Goal: Transaction & Acquisition: Purchase product/service

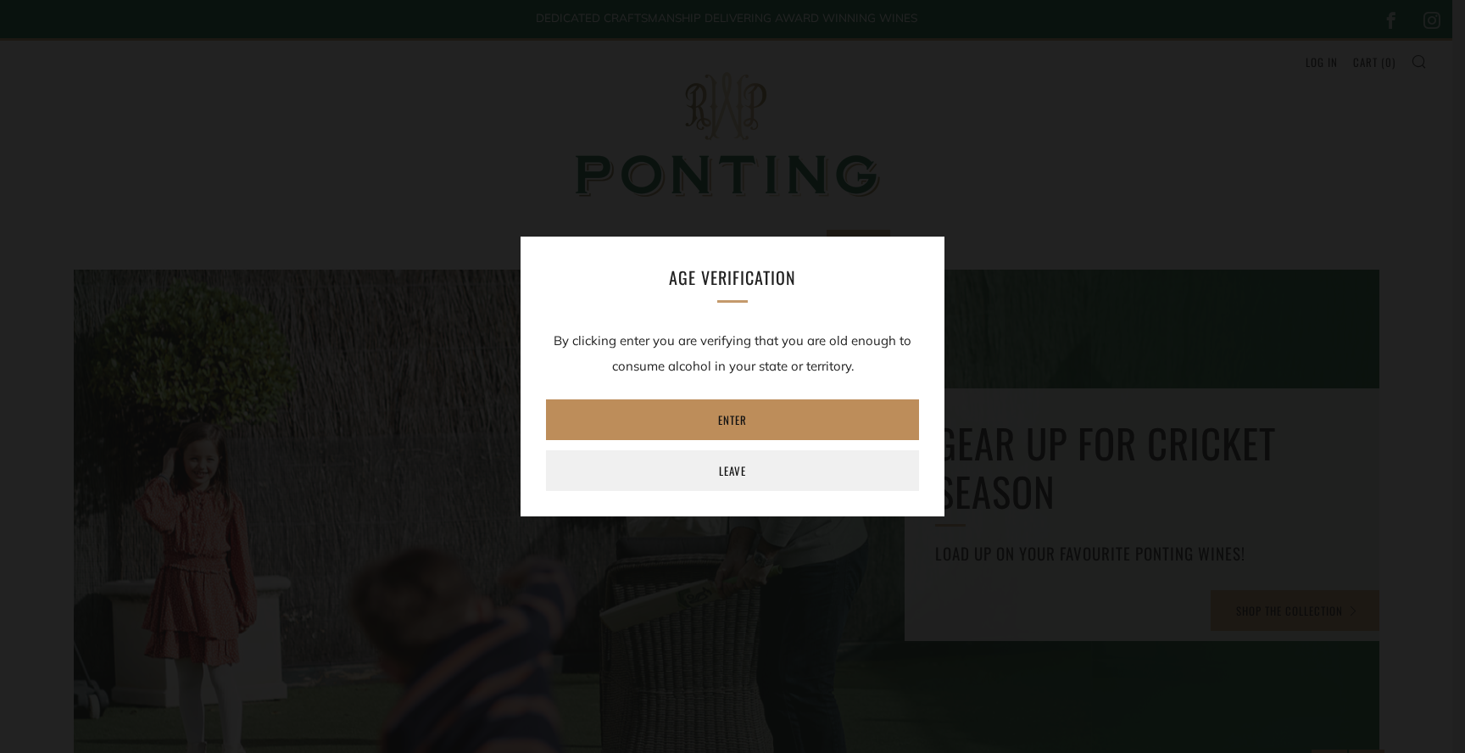
click at [739, 432] on link "Enter" at bounding box center [732, 419] width 373 height 41
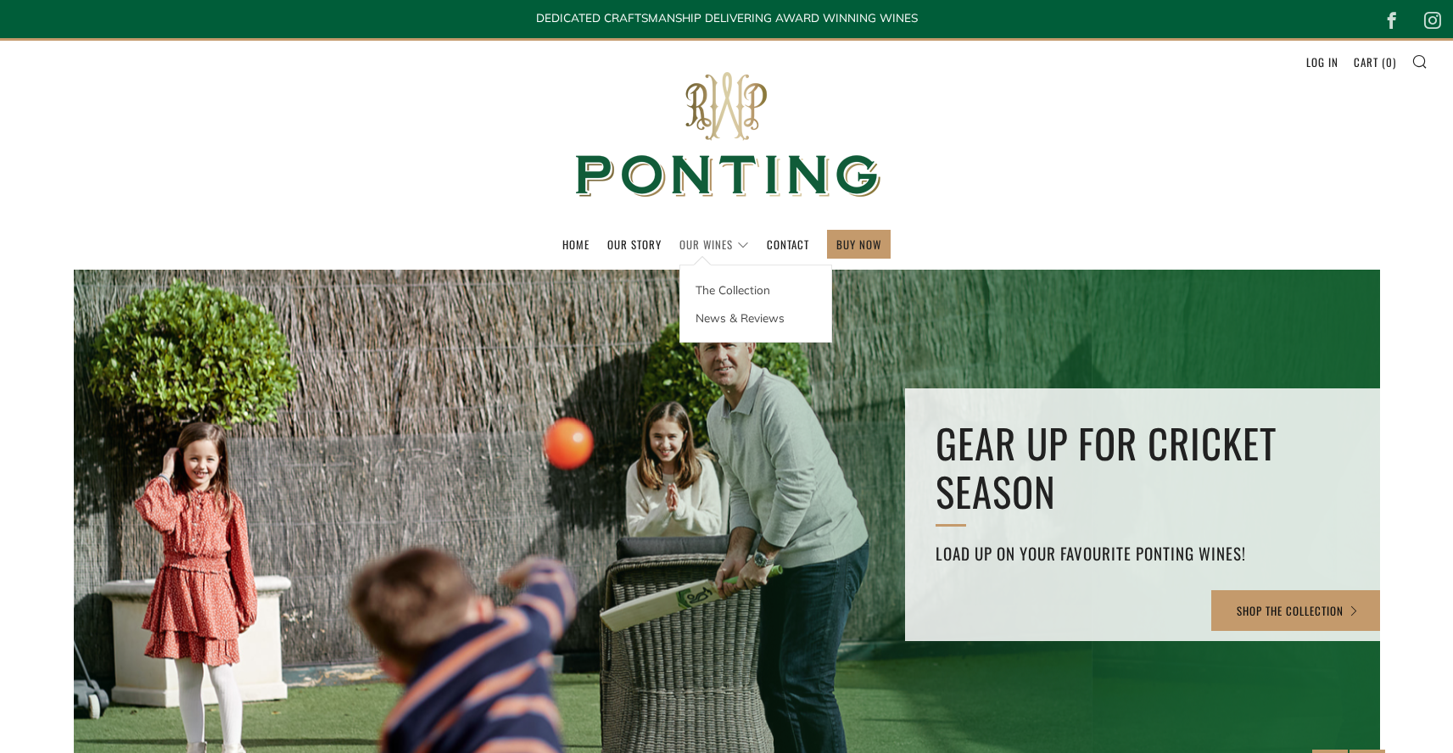
click at [721, 245] on link "Our Wines" at bounding box center [714, 244] width 70 height 27
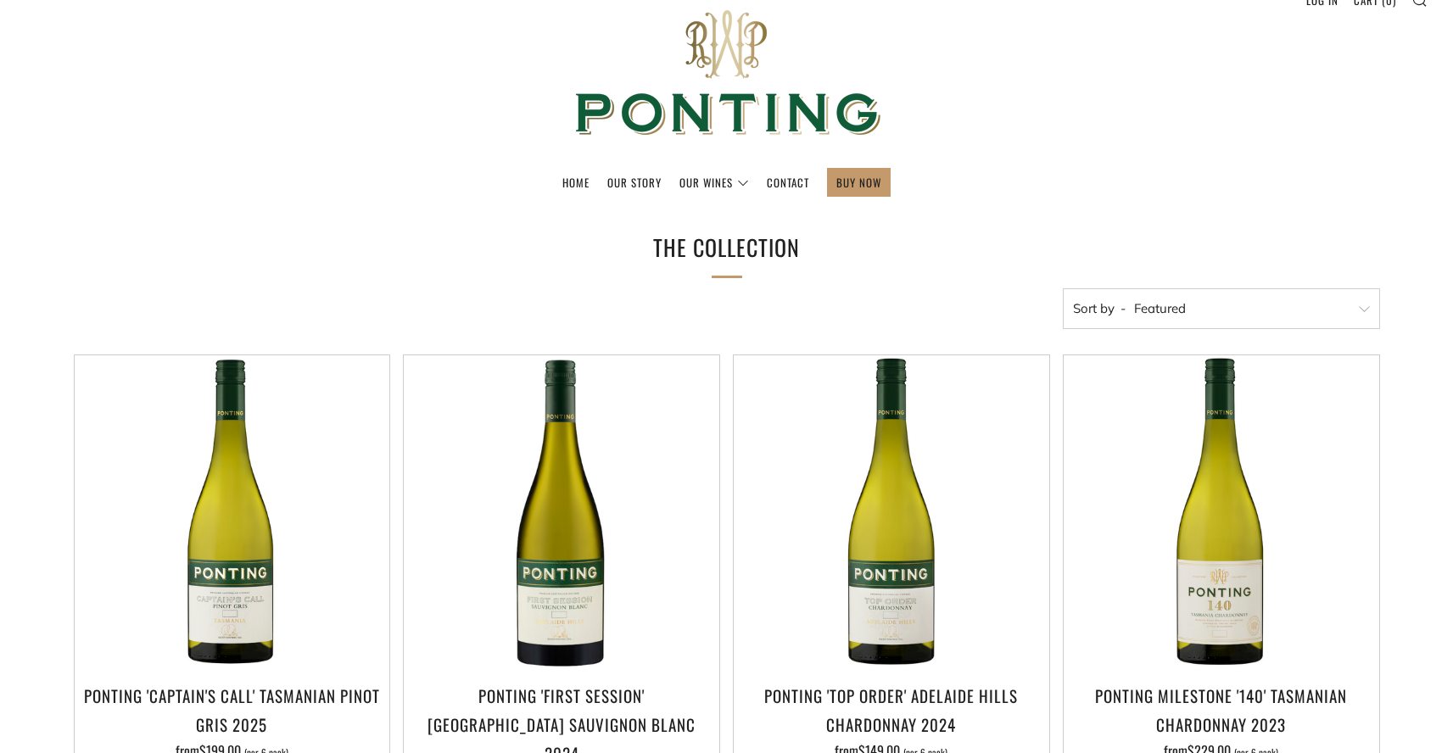
scroll to position [131, 0]
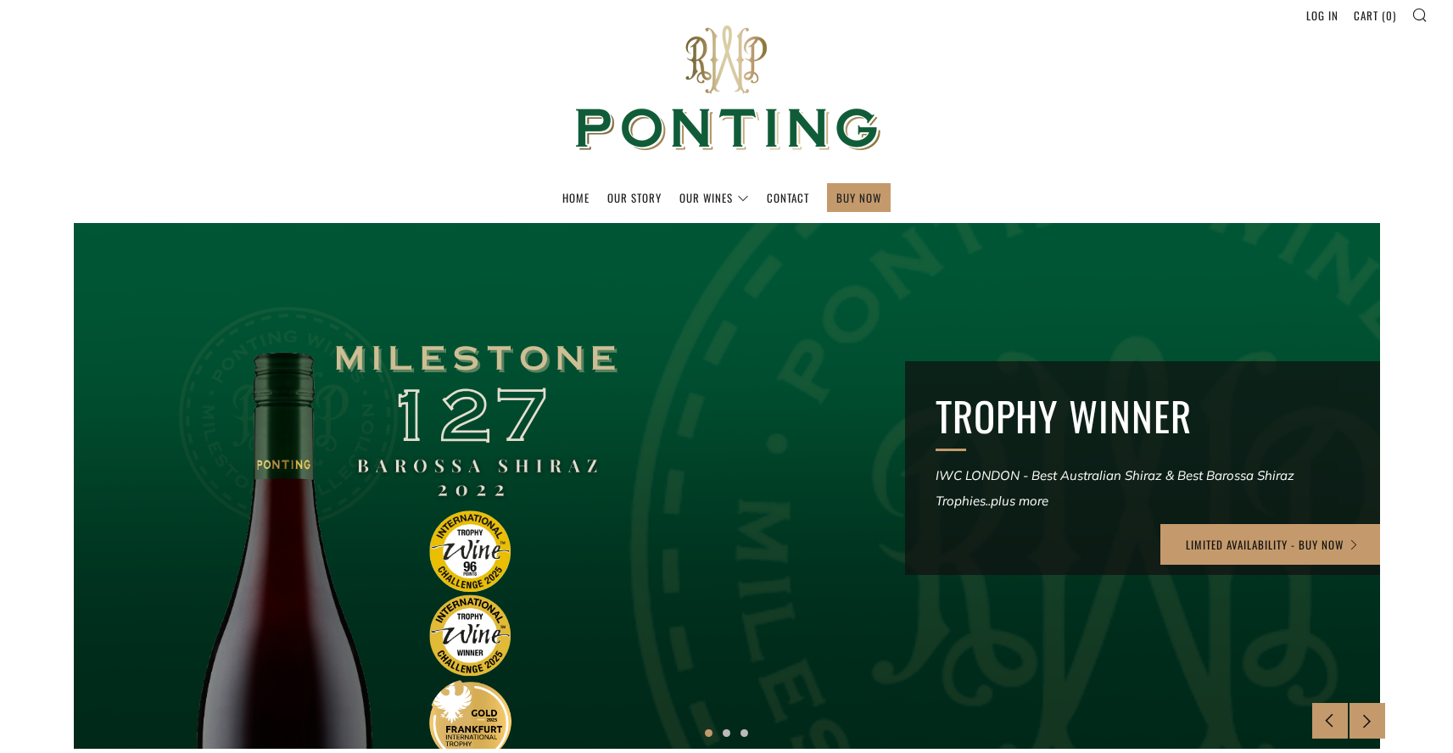
scroll to position [266, 0]
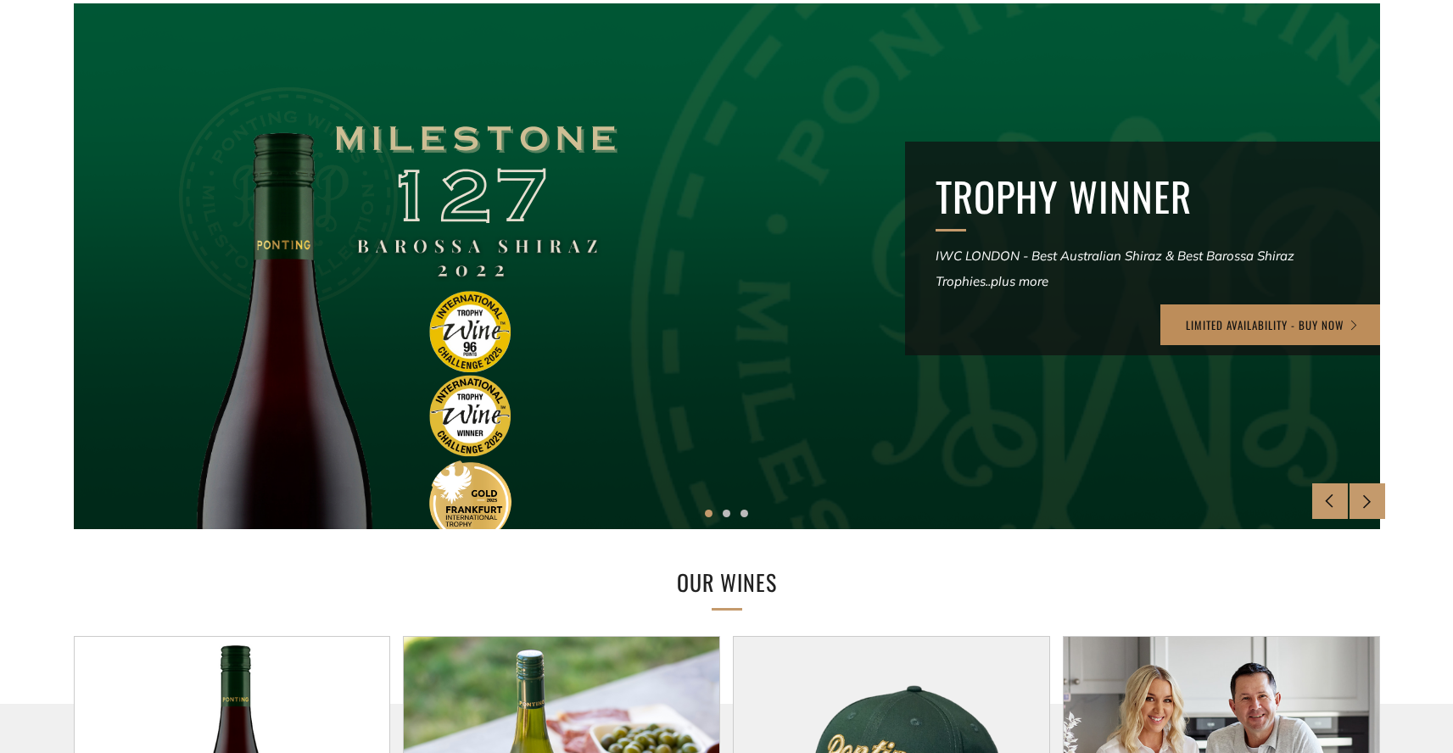
click at [1306, 328] on link "LIMITED AVAILABILITY - BUY NOW" at bounding box center [1272, 324] width 225 height 41
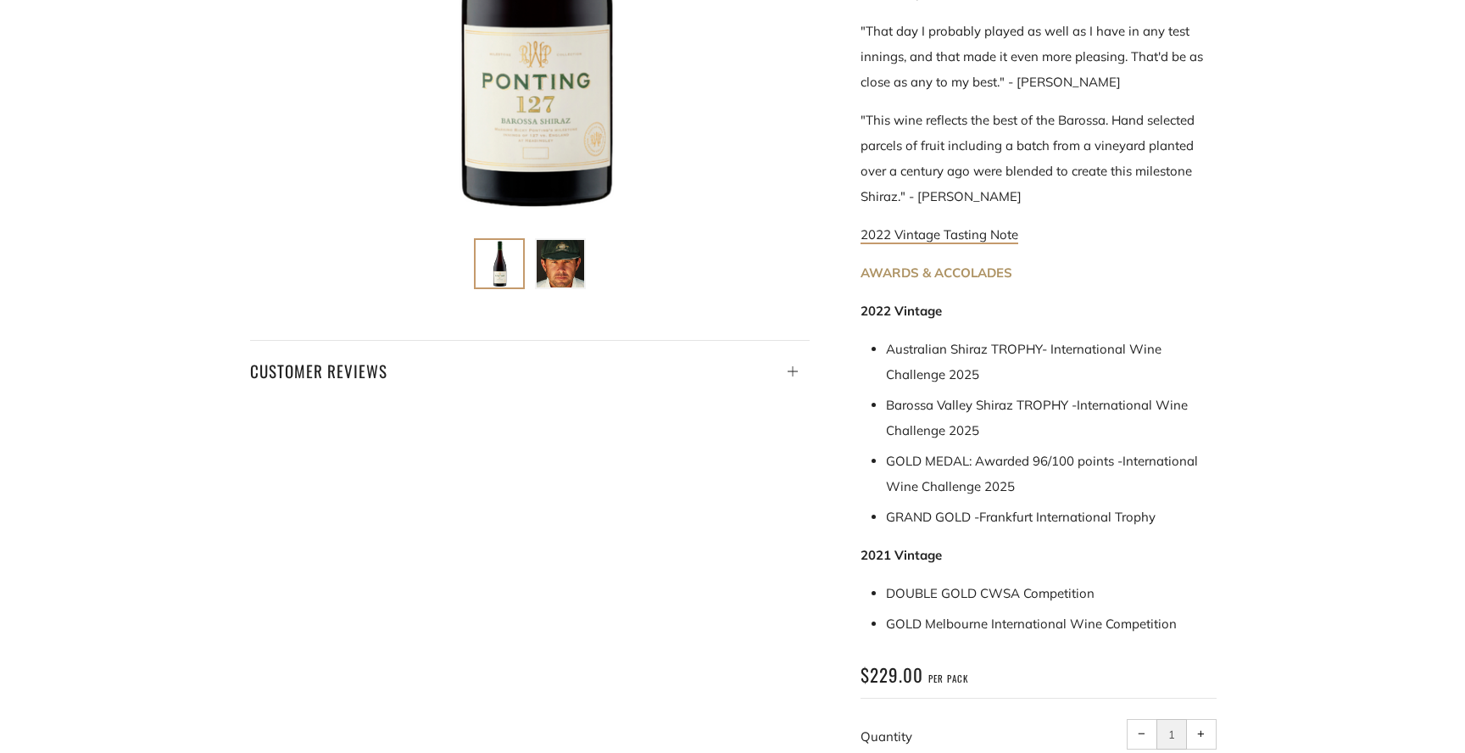
scroll to position [671, 0]
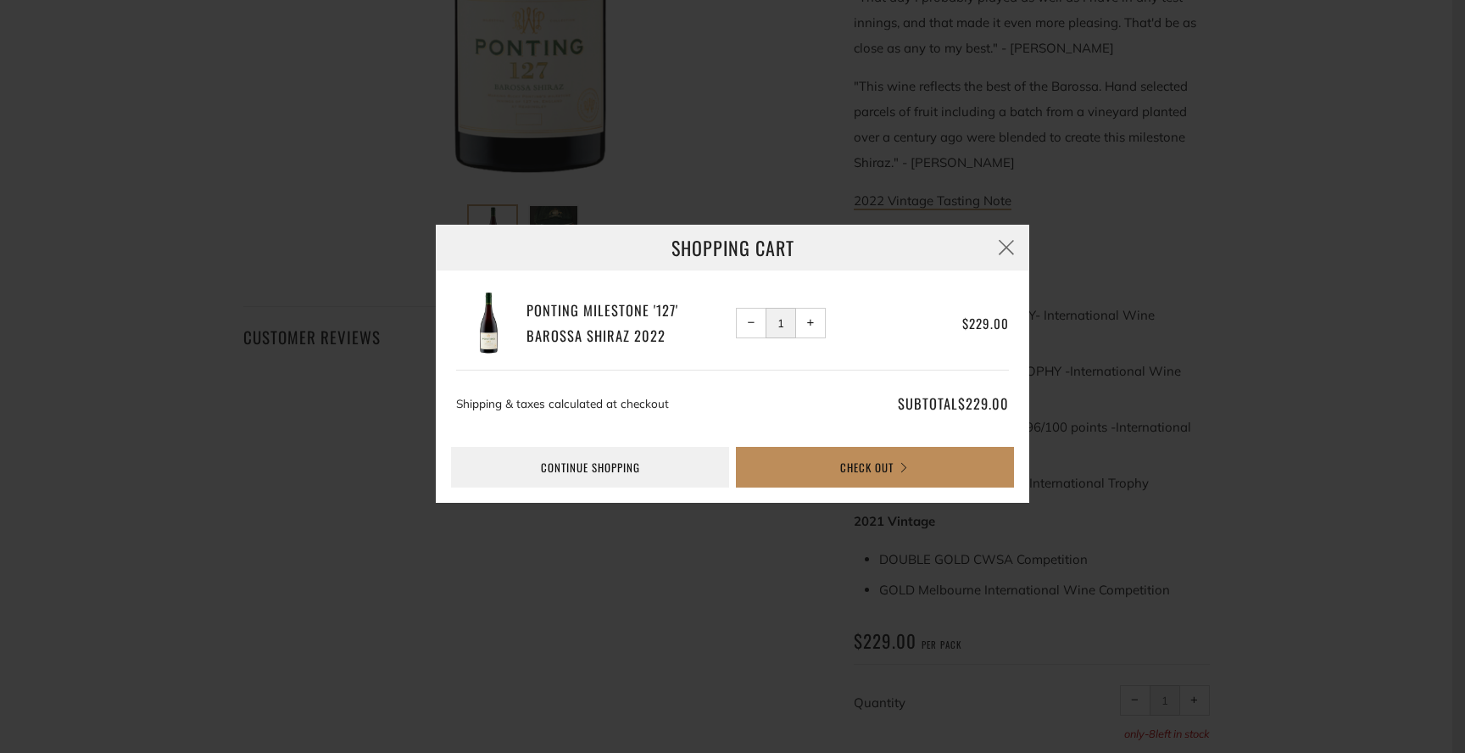
click at [874, 464] on button "Check Out" at bounding box center [875, 467] width 278 height 41
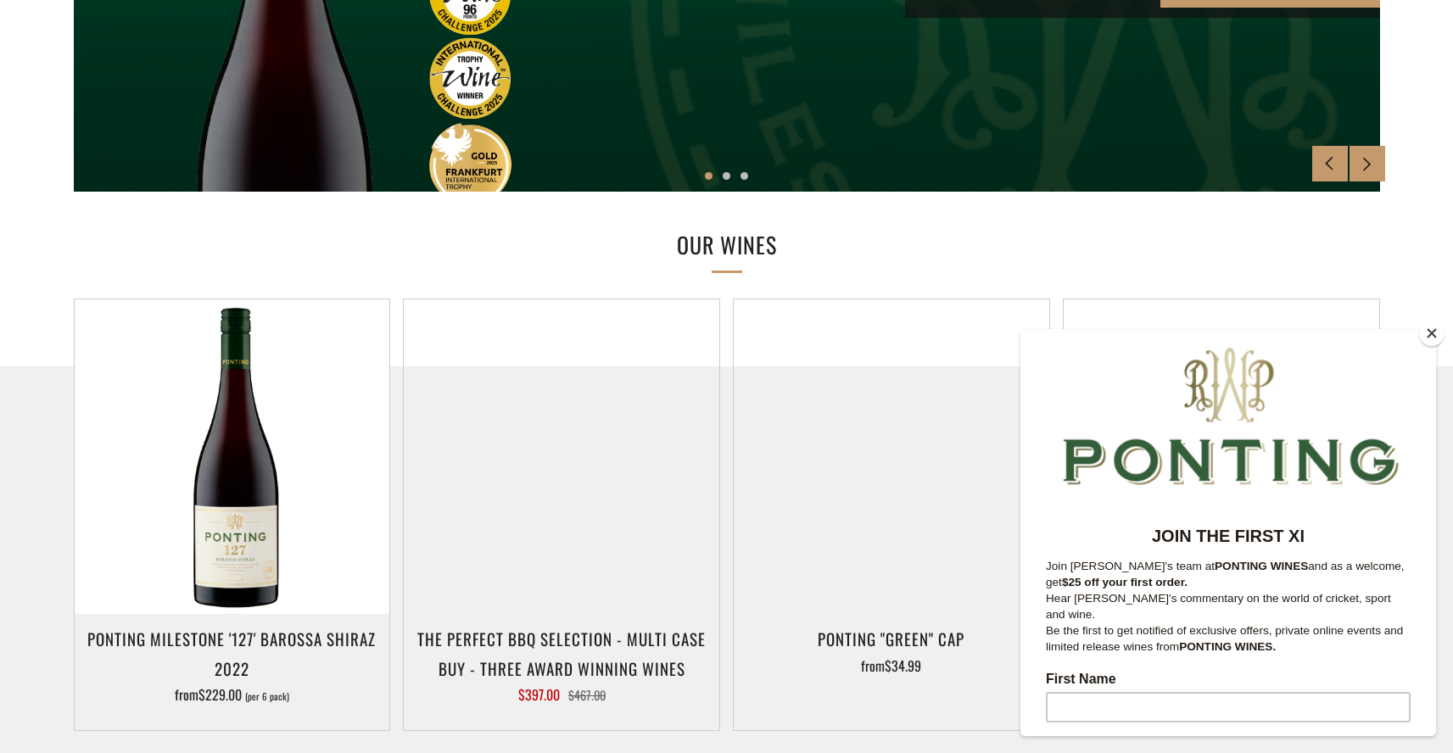
scroll to position [759, 0]
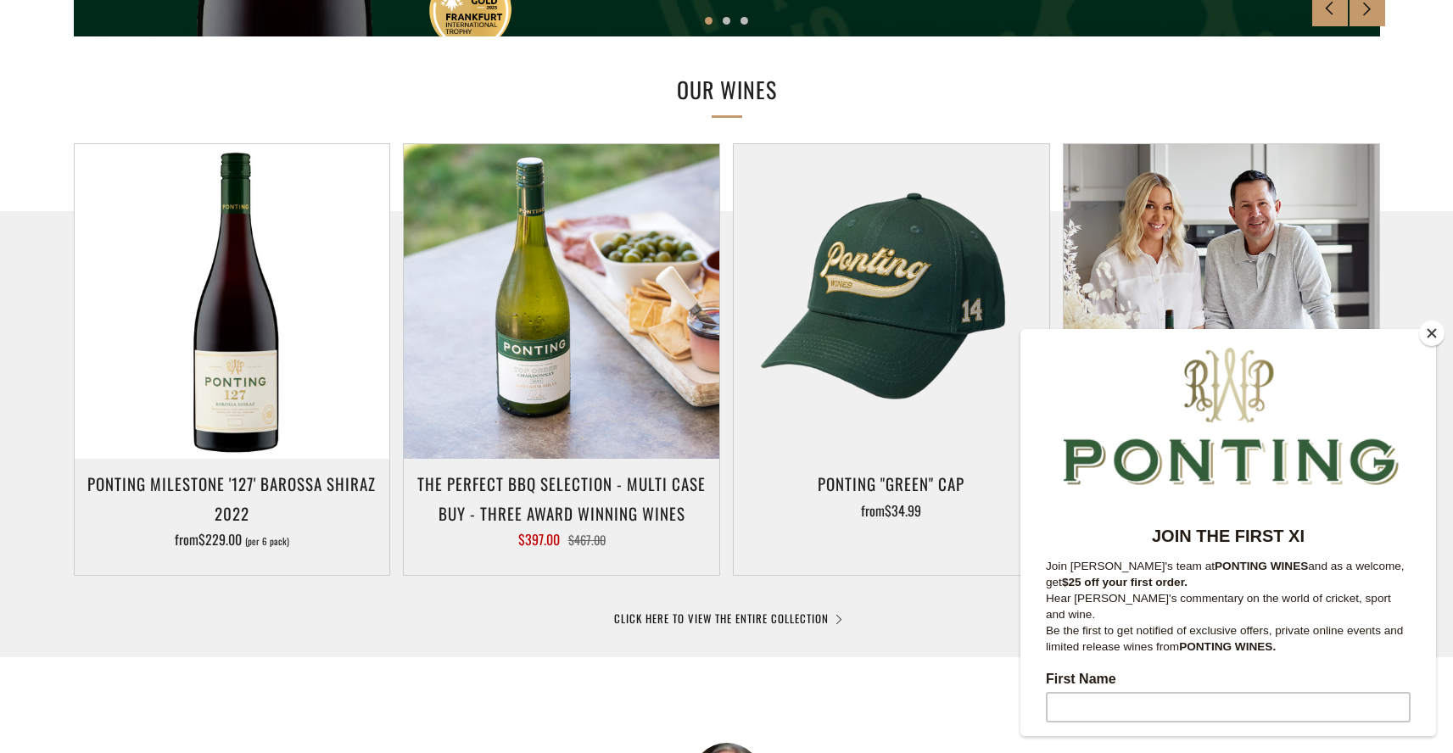
click at [1433, 328] on button "Close" at bounding box center [1431, 333] width 25 height 25
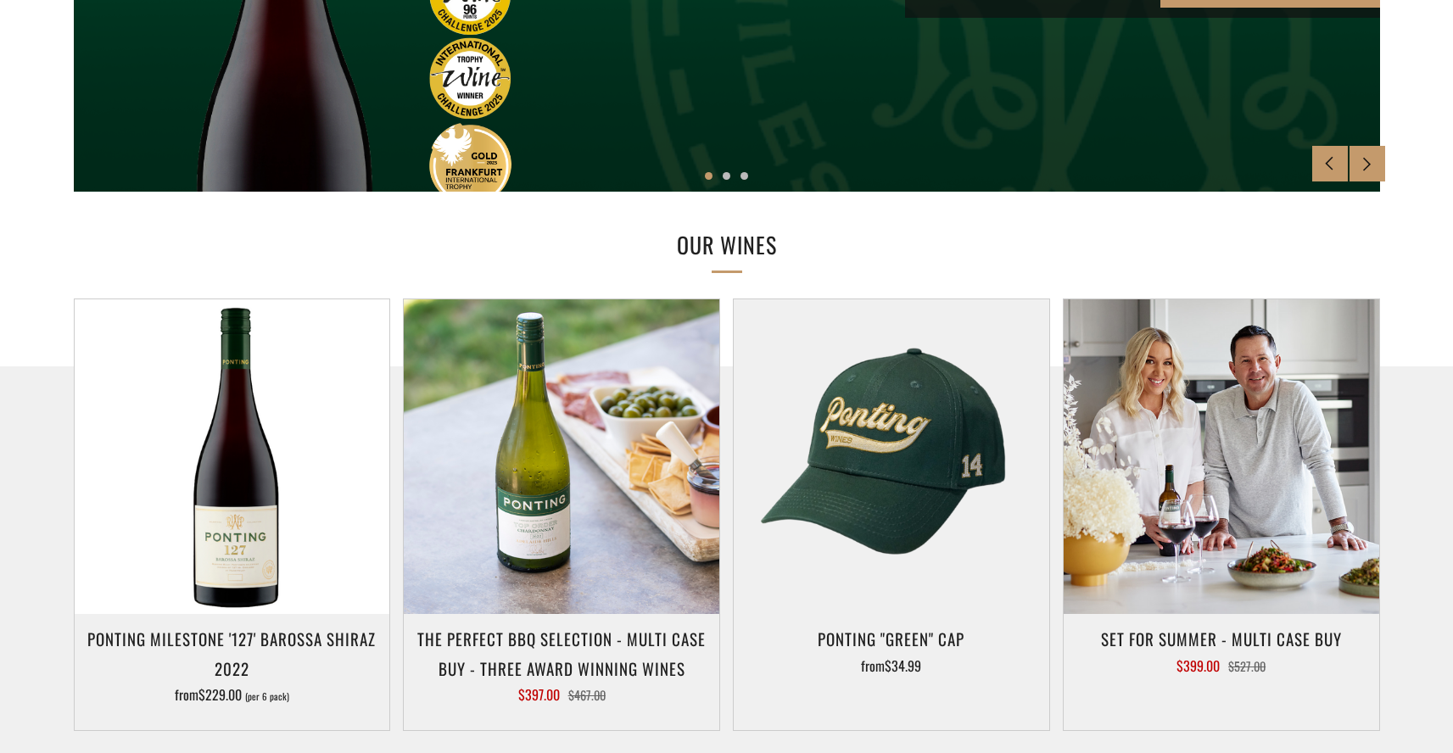
scroll to position [866, 0]
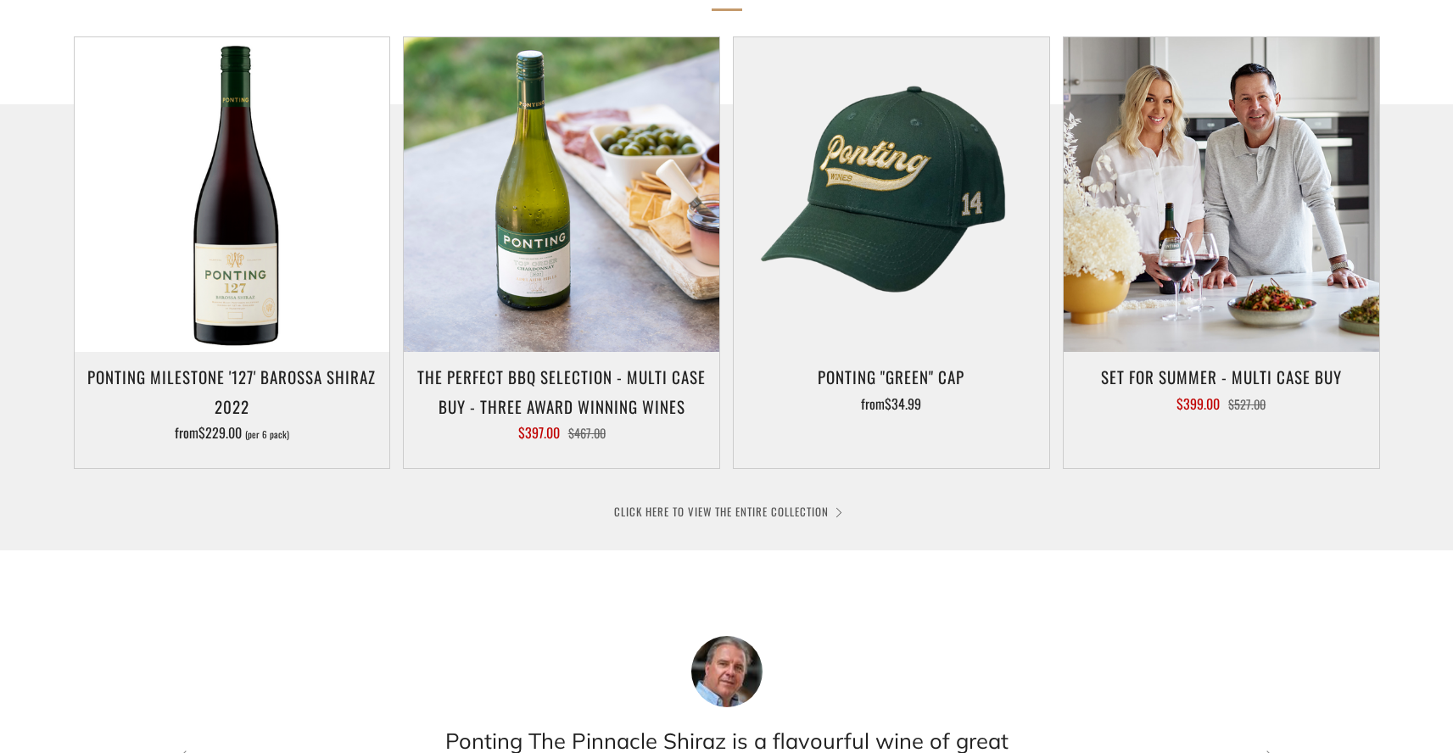
click at [743, 511] on link "CLICK HERE TO VIEW THE ENTIRE COLLECTION" at bounding box center [727, 511] width 226 height 17
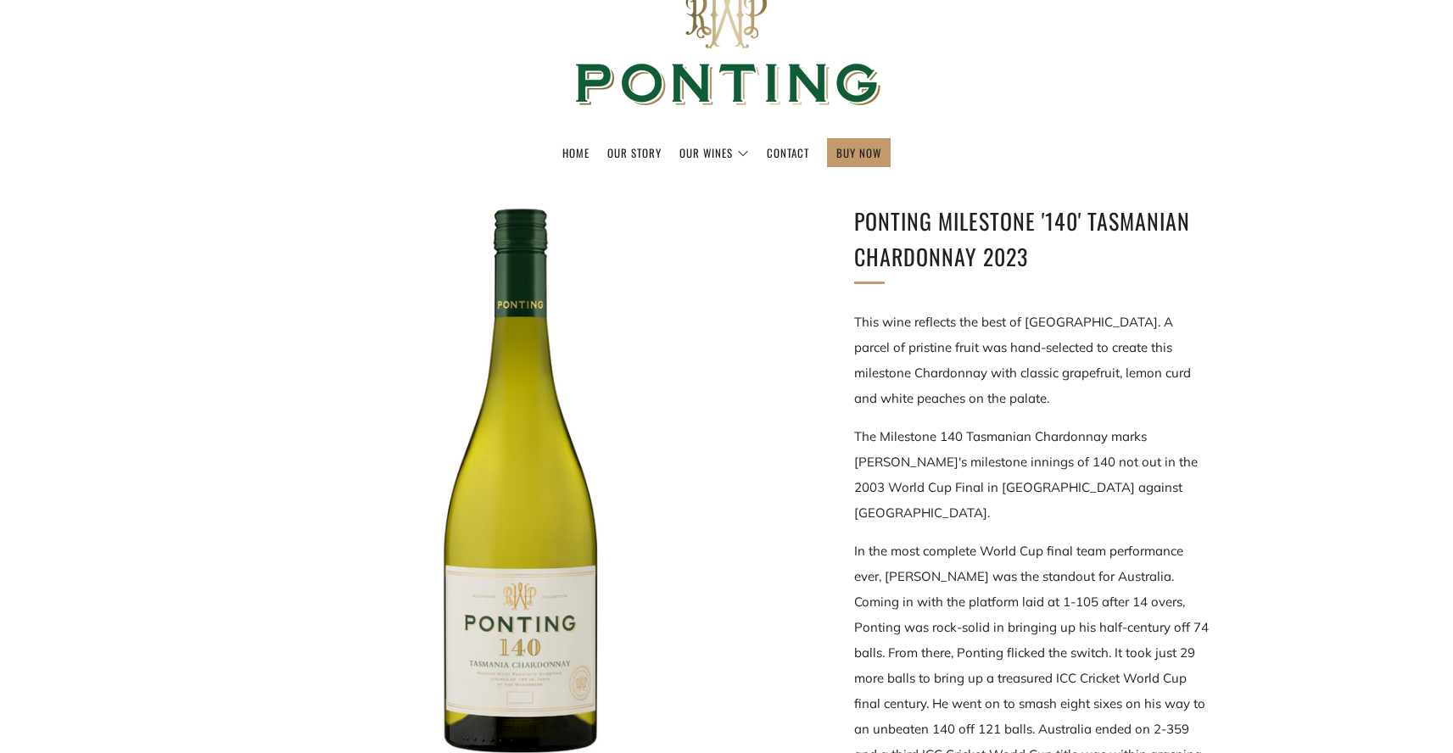
scroll to position [511, 0]
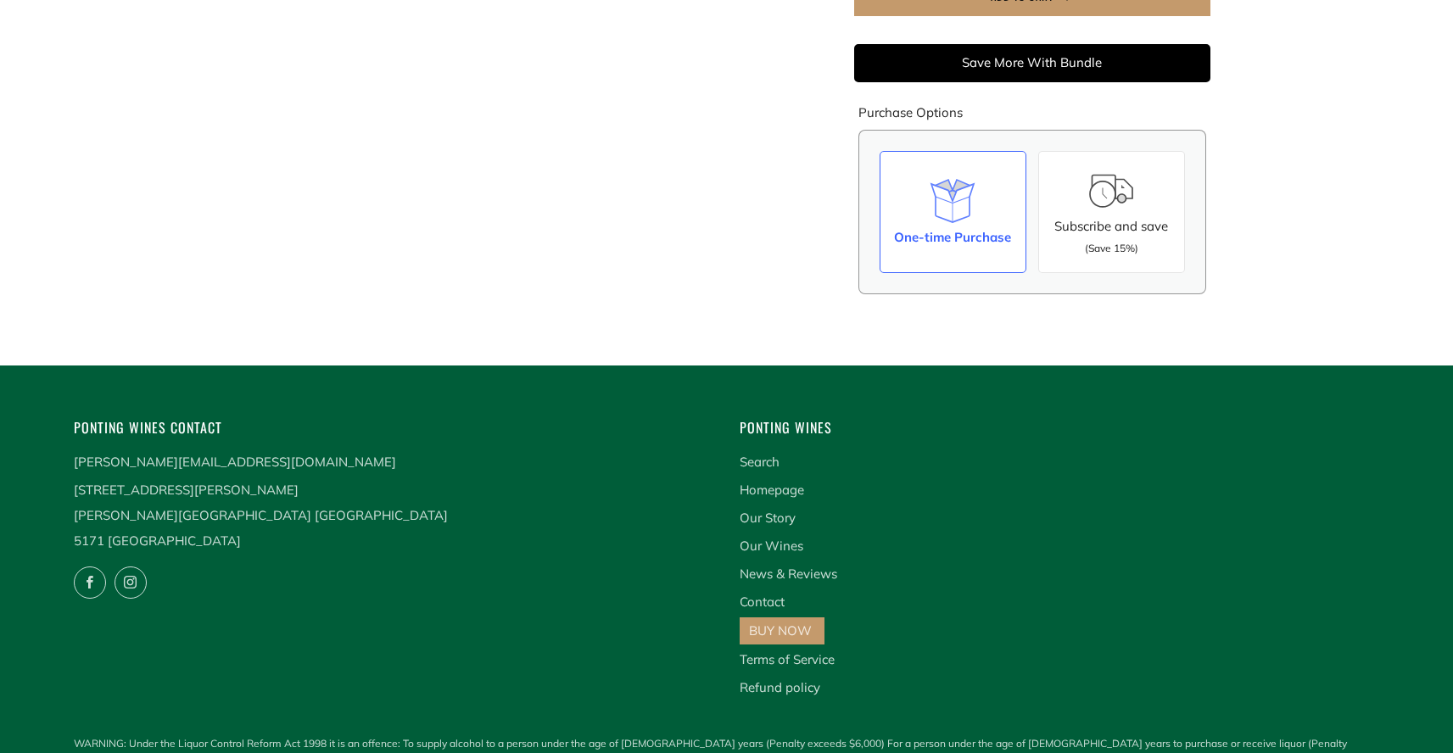
scroll to position [1157, 0]
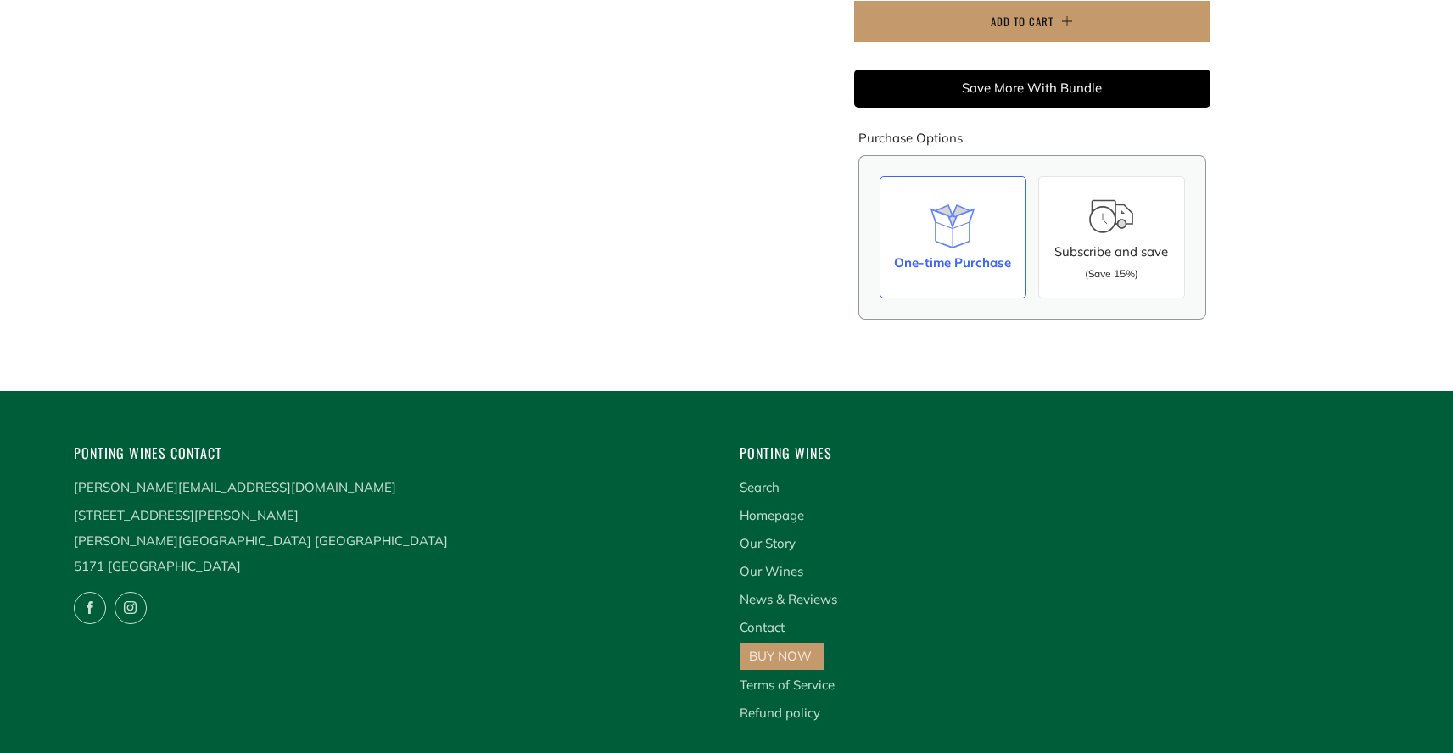
click at [1034, 70] on div "Save More With Bundle" at bounding box center [1032, 89] width 356 height 38
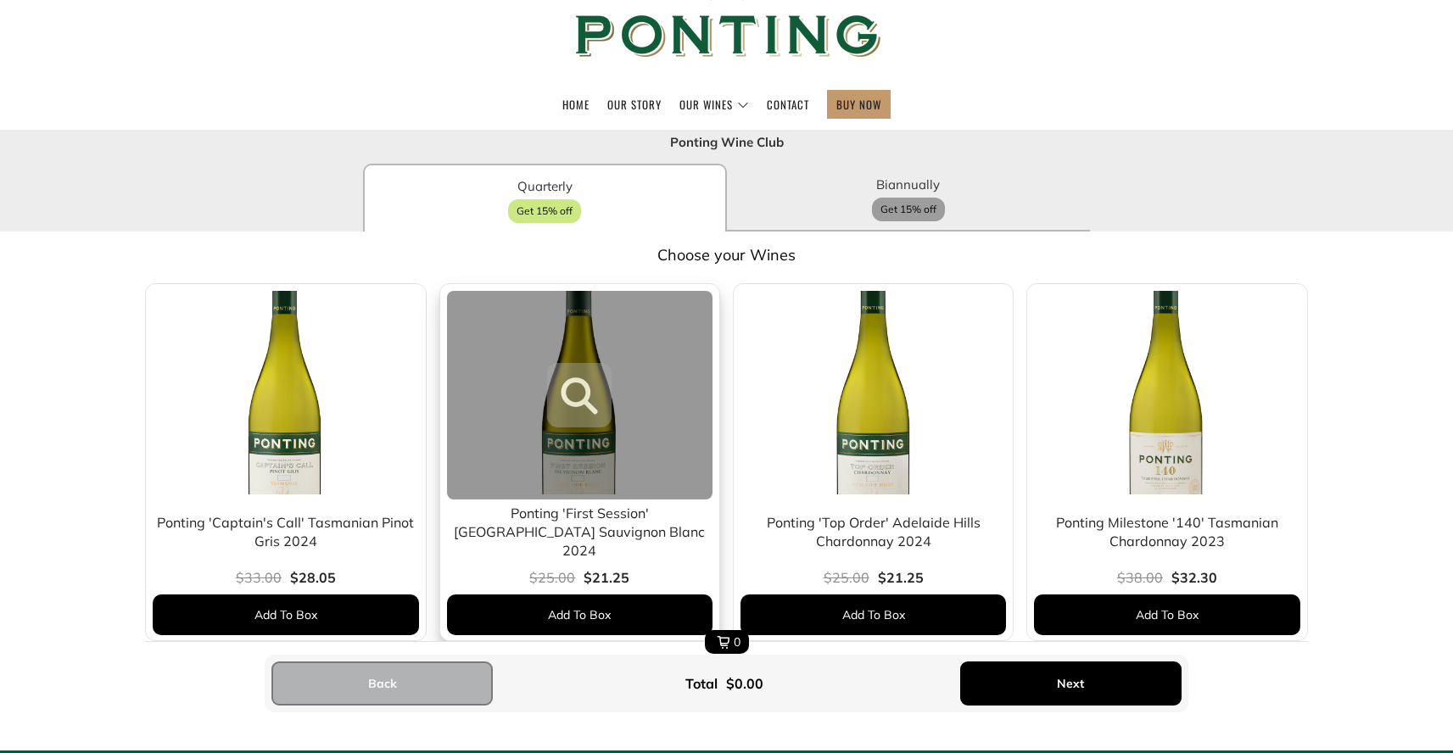
scroll to position [190, 0]
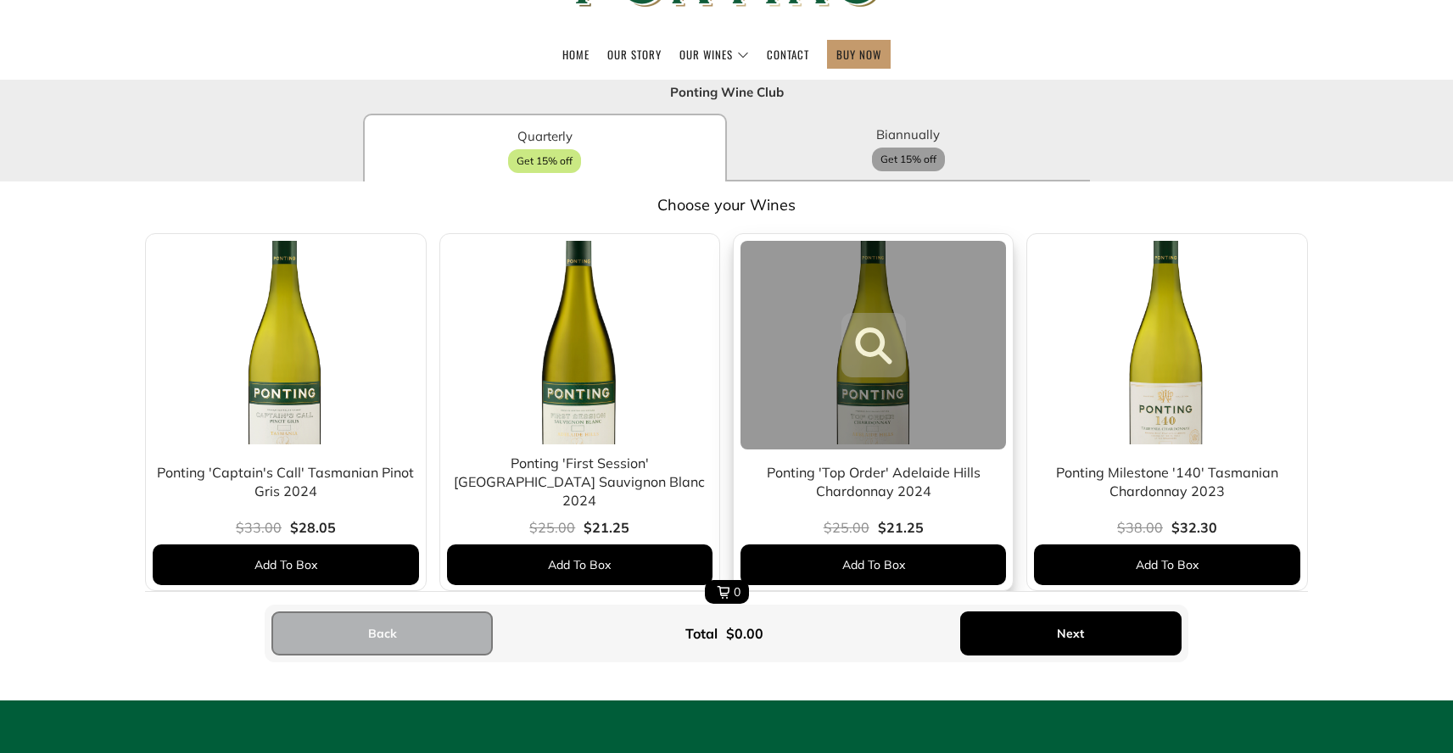
click at [889, 393] on div at bounding box center [872, 345] width 265 height 209
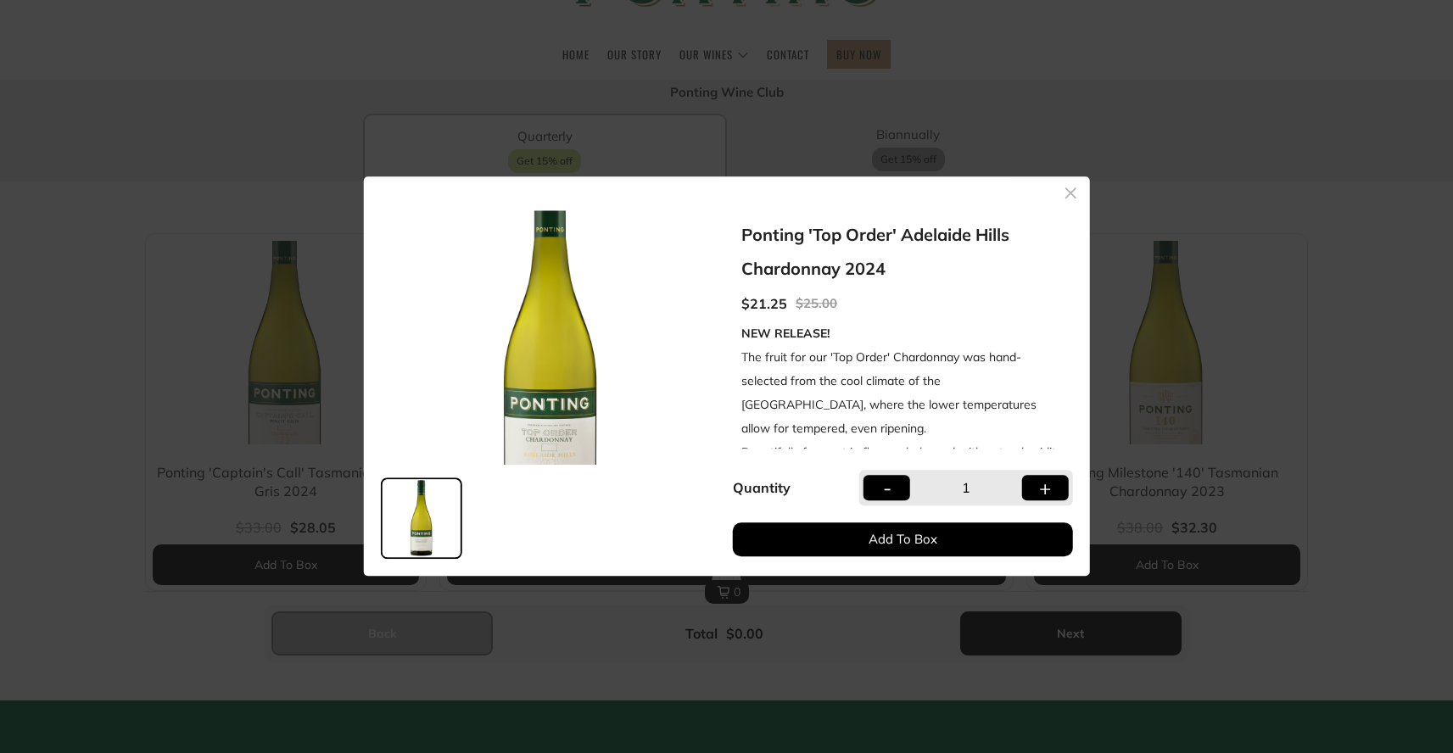
click at [1043, 488] on div "+" at bounding box center [1045, 487] width 12 height 41
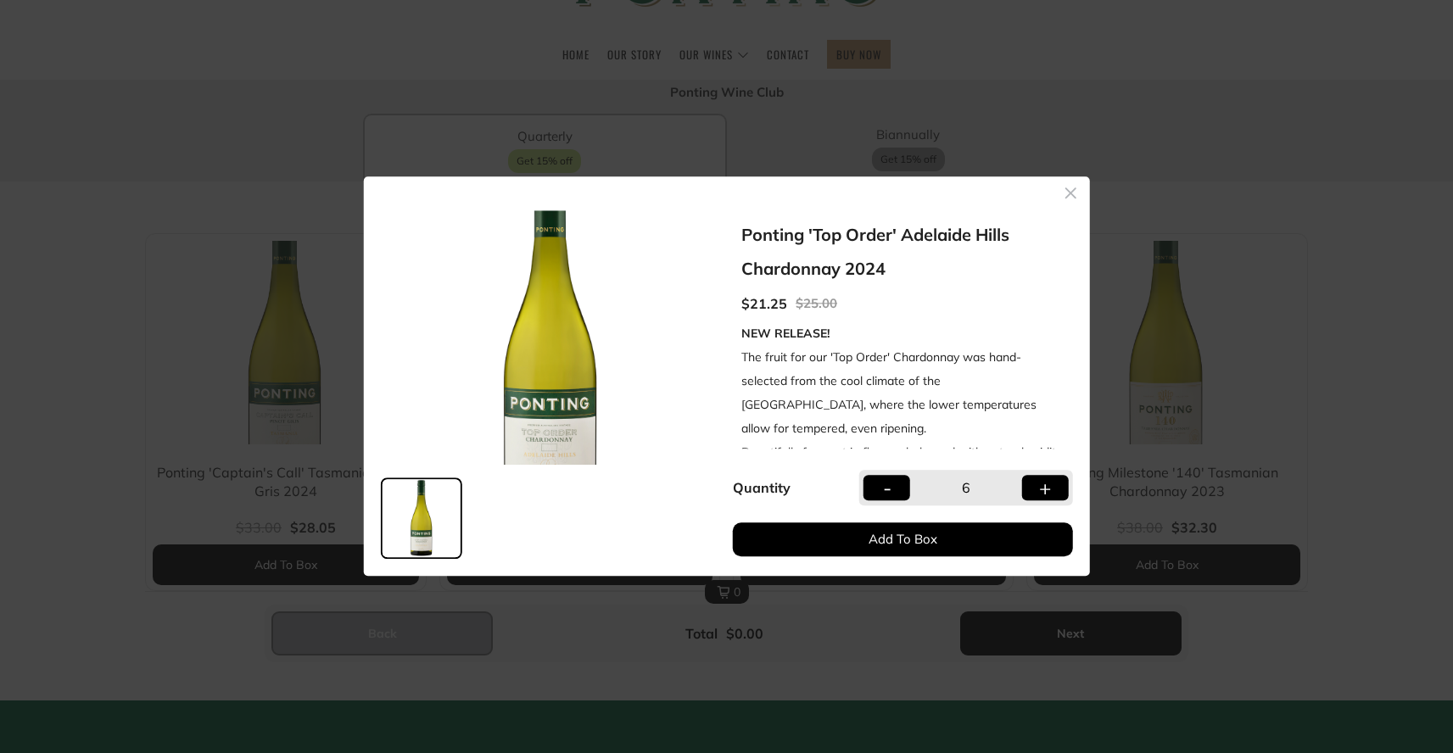
click at [902, 536] on div "Add To Box" at bounding box center [903, 539] width 340 height 34
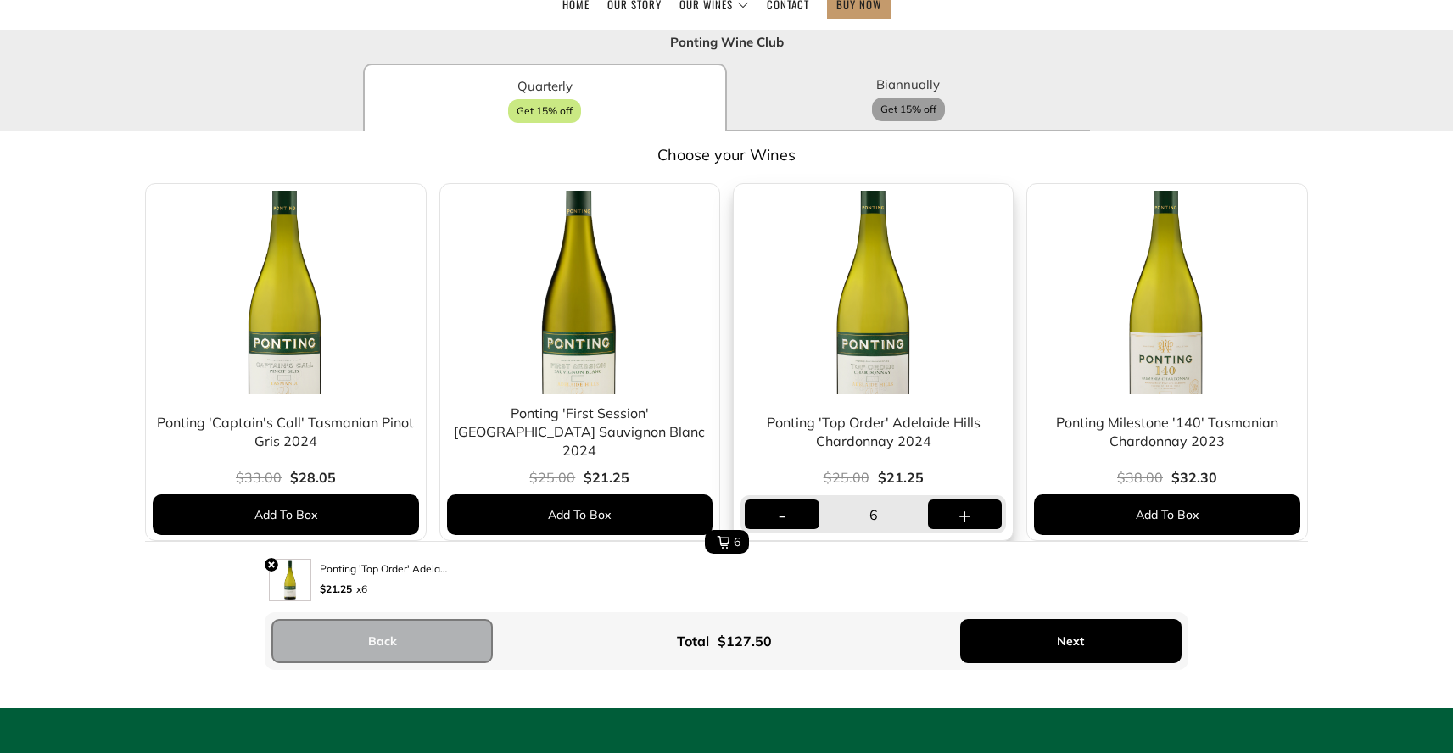
scroll to position [0, 0]
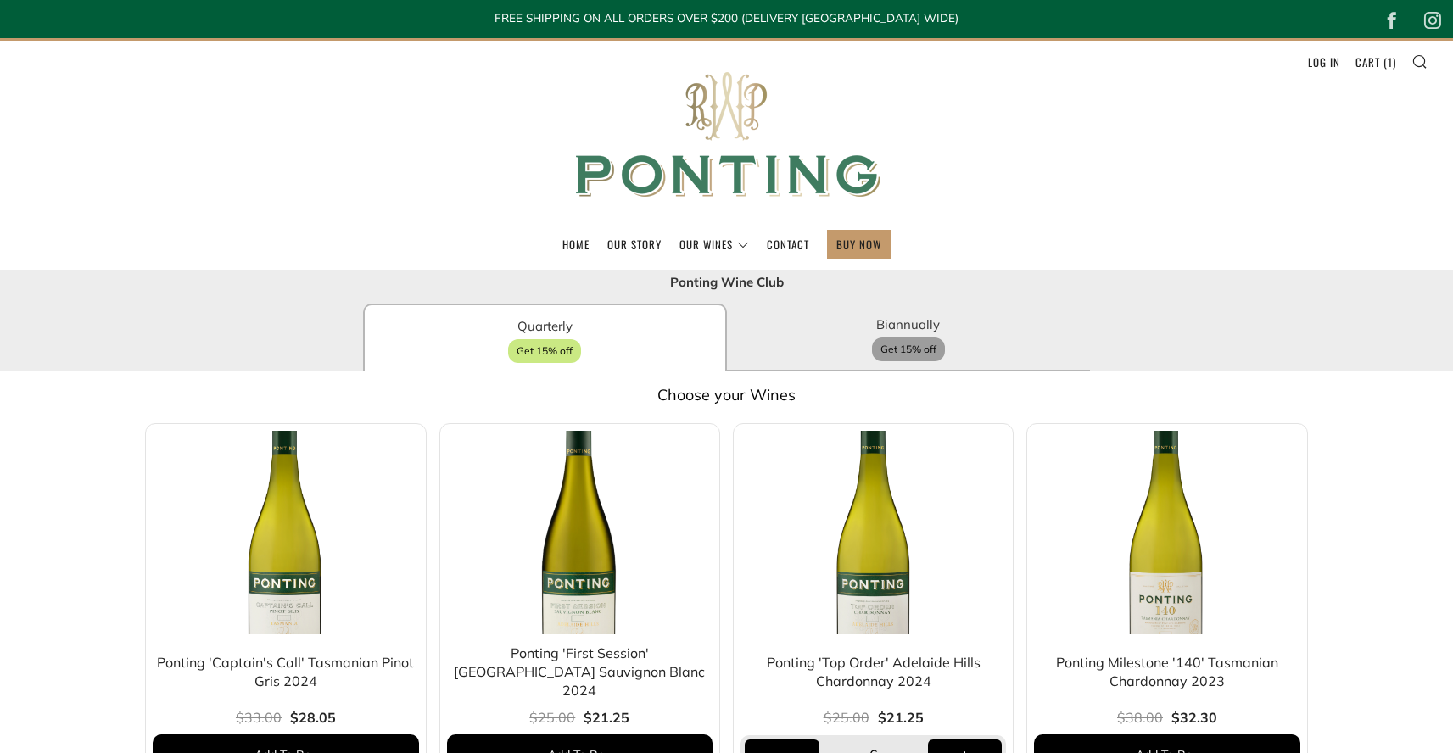
click at [737, 168] on img at bounding box center [726, 135] width 339 height 189
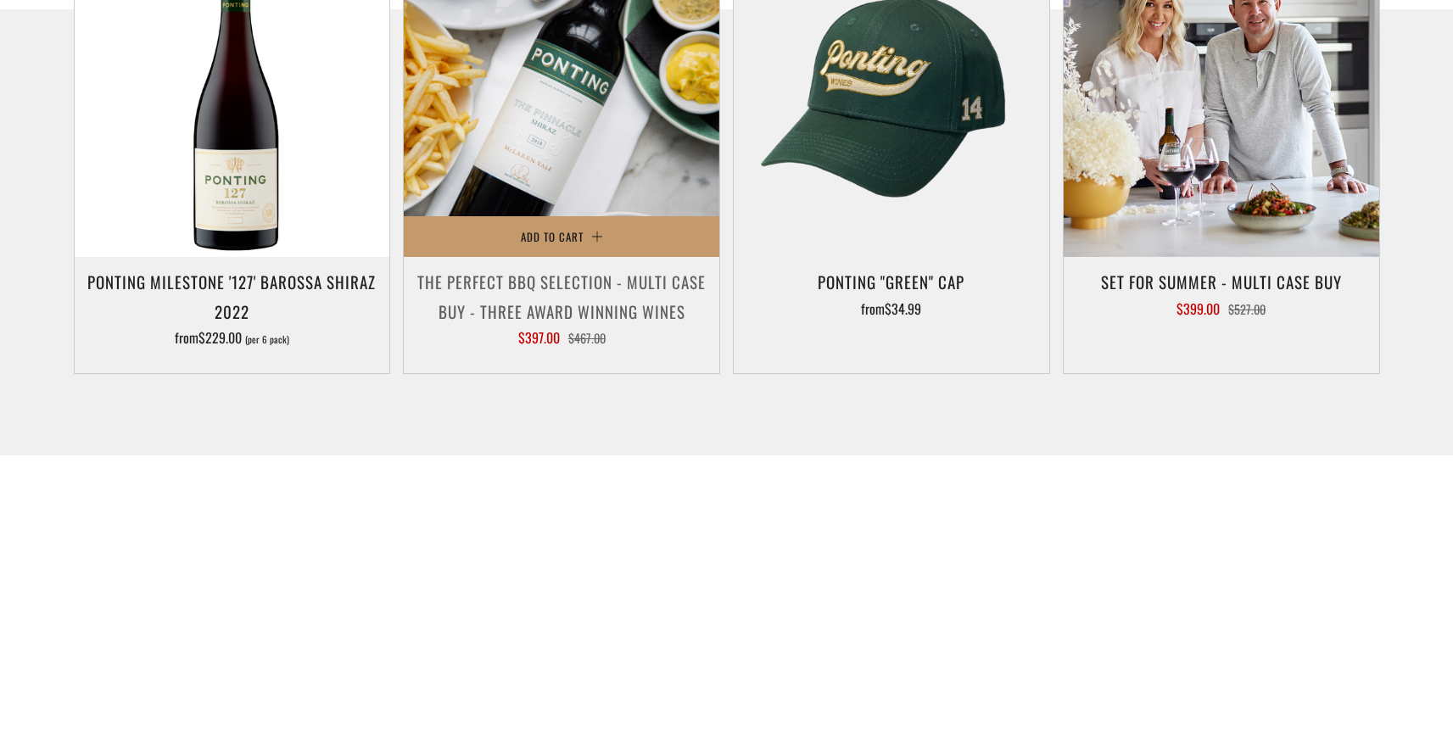
scroll to position [1052, 0]
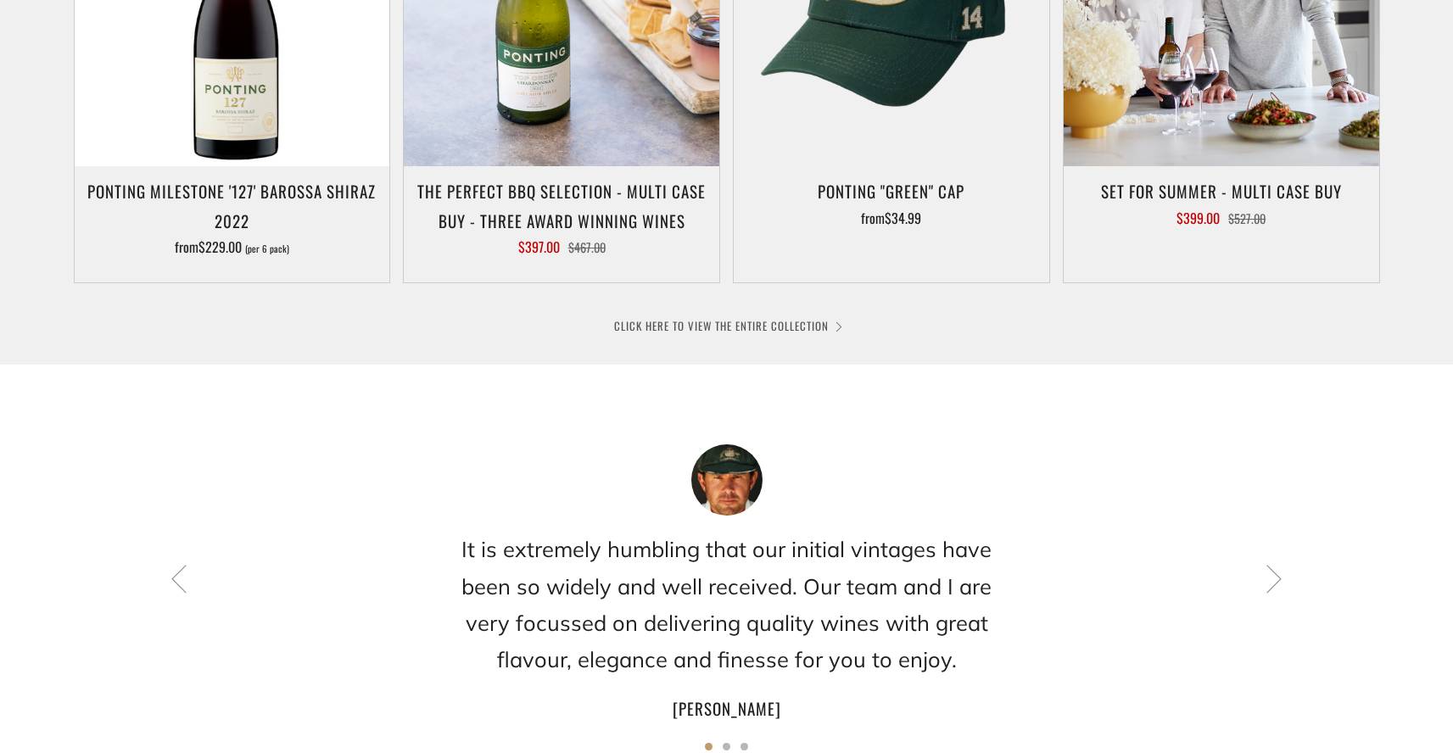
click at [767, 323] on link "CLICK HERE TO VIEW THE ENTIRE COLLECTION" at bounding box center [727, 325] width 226 height 17
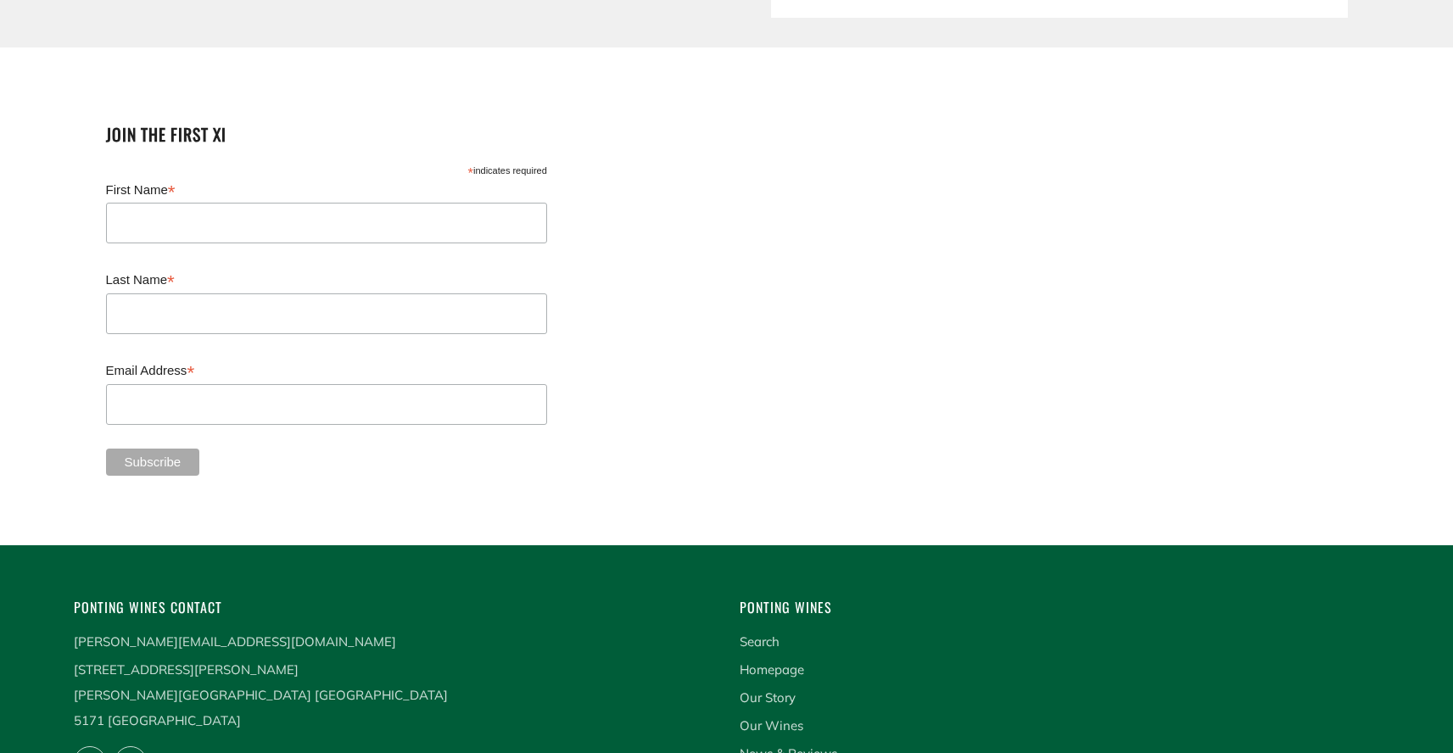
scroll to position [4444, 0]
